Goal: Transaction & Acquisition: Book appointment/travel/reservation

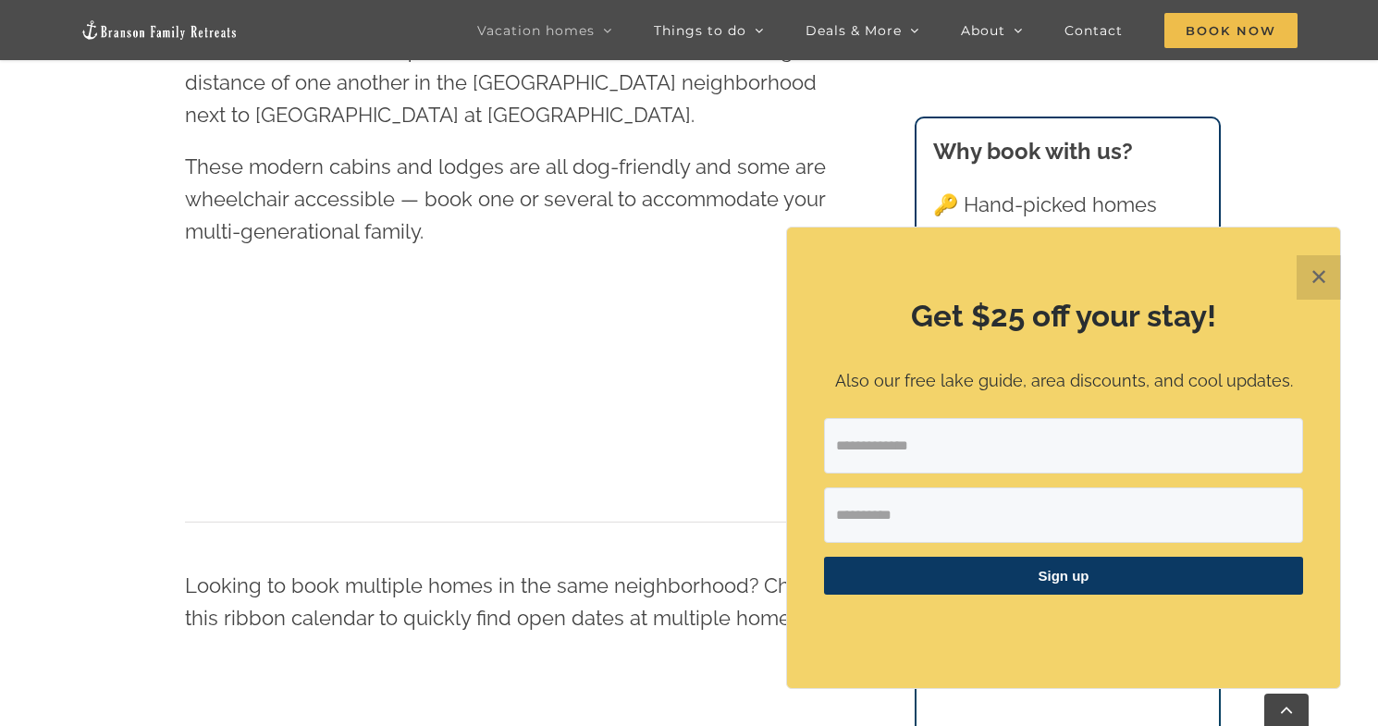
scroll to position [1034, 0]
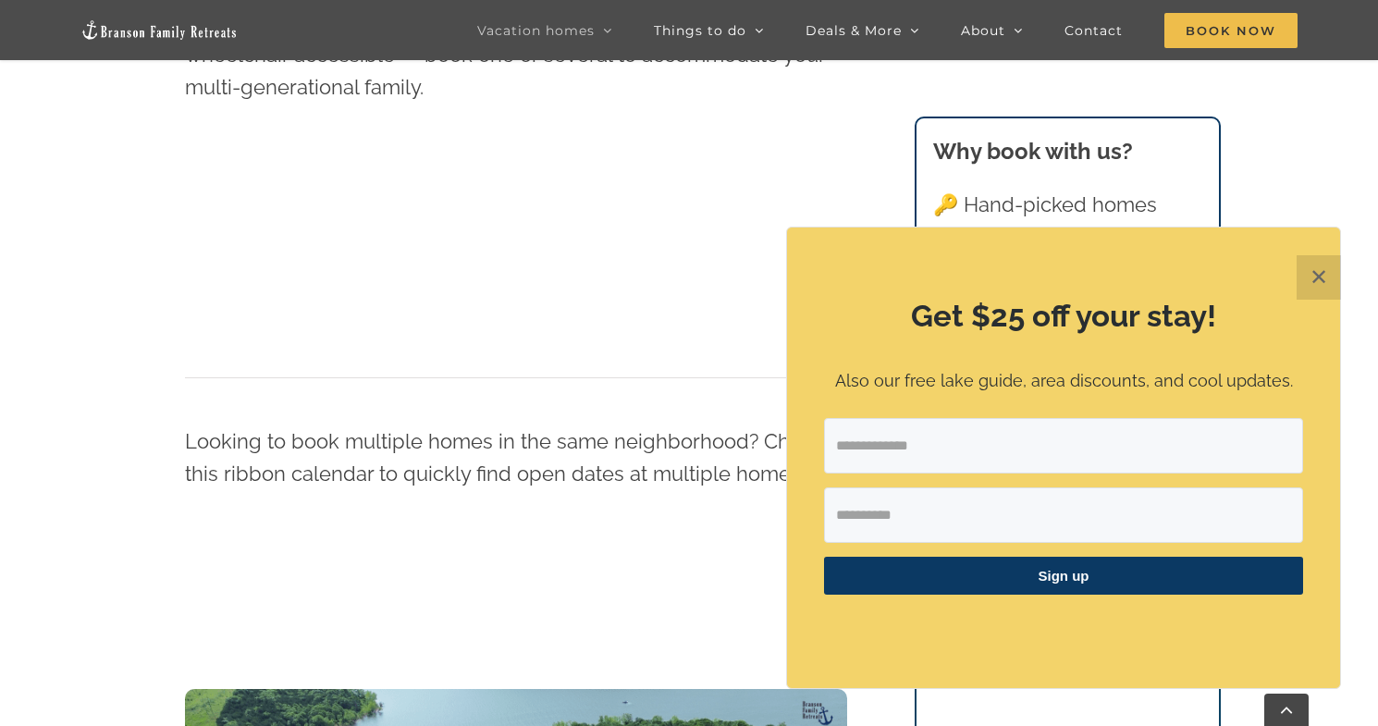
click at [1332, 277] on button "✕" at bounding box center [1319, 277] width 44 height 44
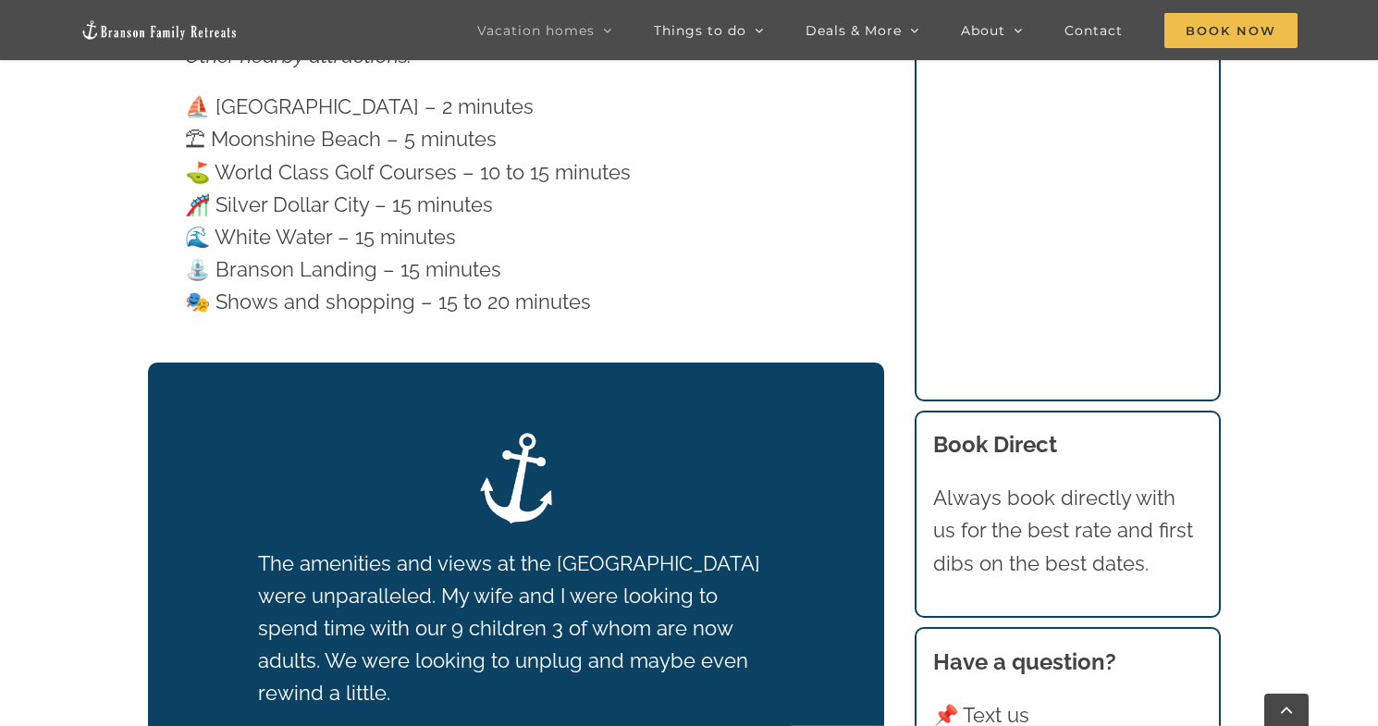
scroll to position [4336, 0]
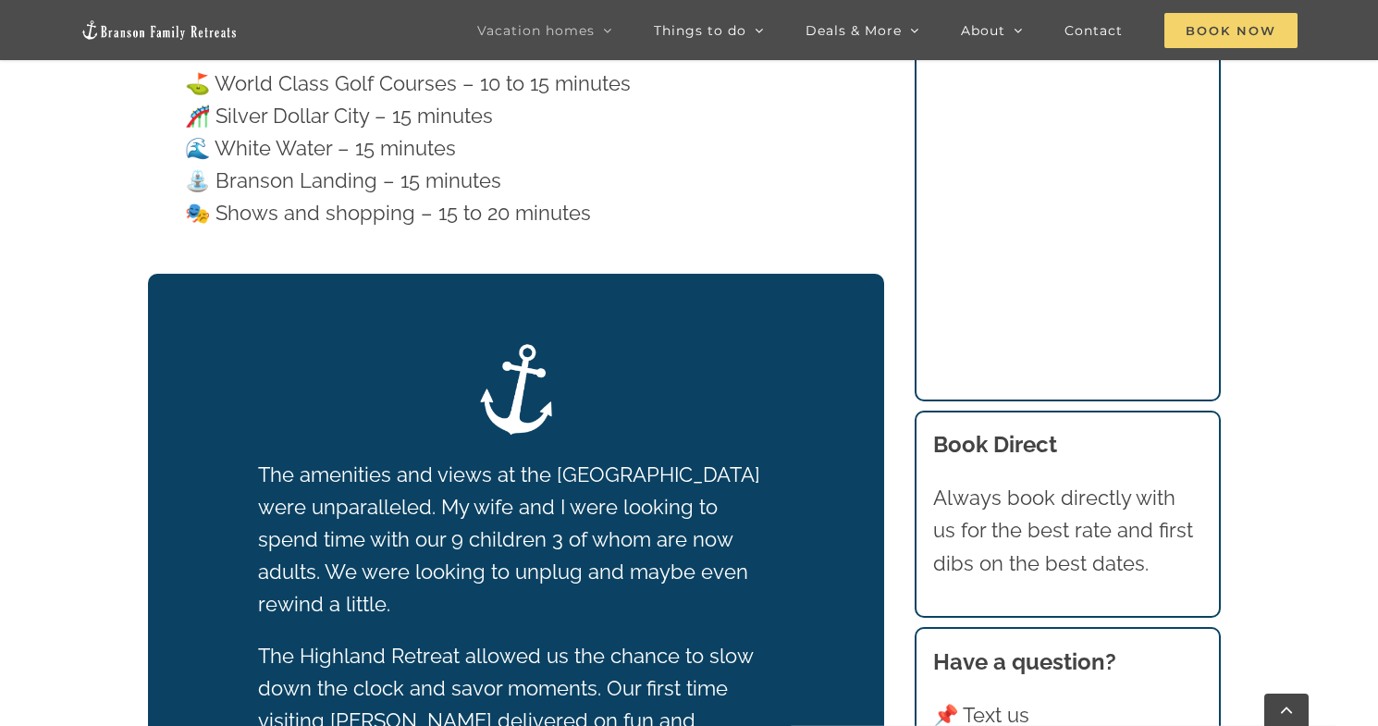
click at [1285, 33] on span "Book Now" at bounding box center [1231, 30] width 133 height 35
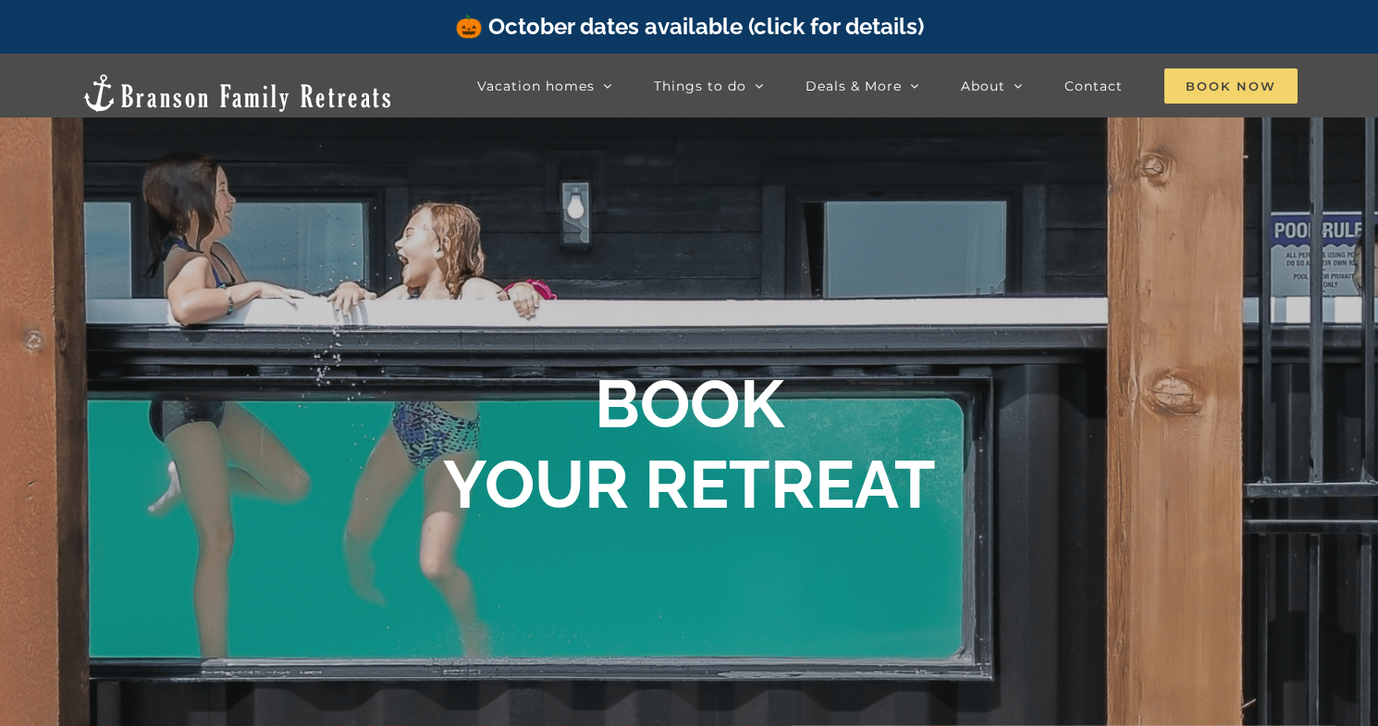
click at [1214, 86] on span "Book Now" at bounding box center [1231, 85] width 133 height 35
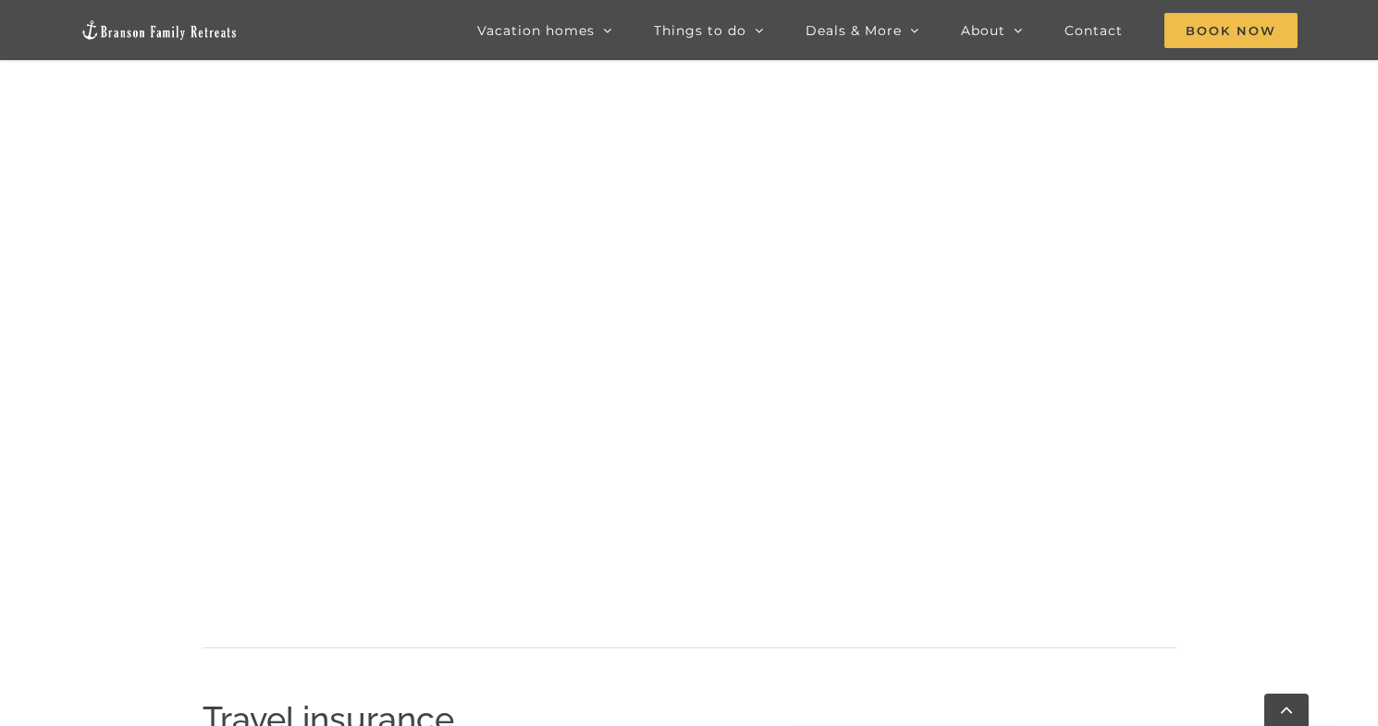
scroll to position [212, 0]
